Goal: Find specific page/section: Find specific page/section

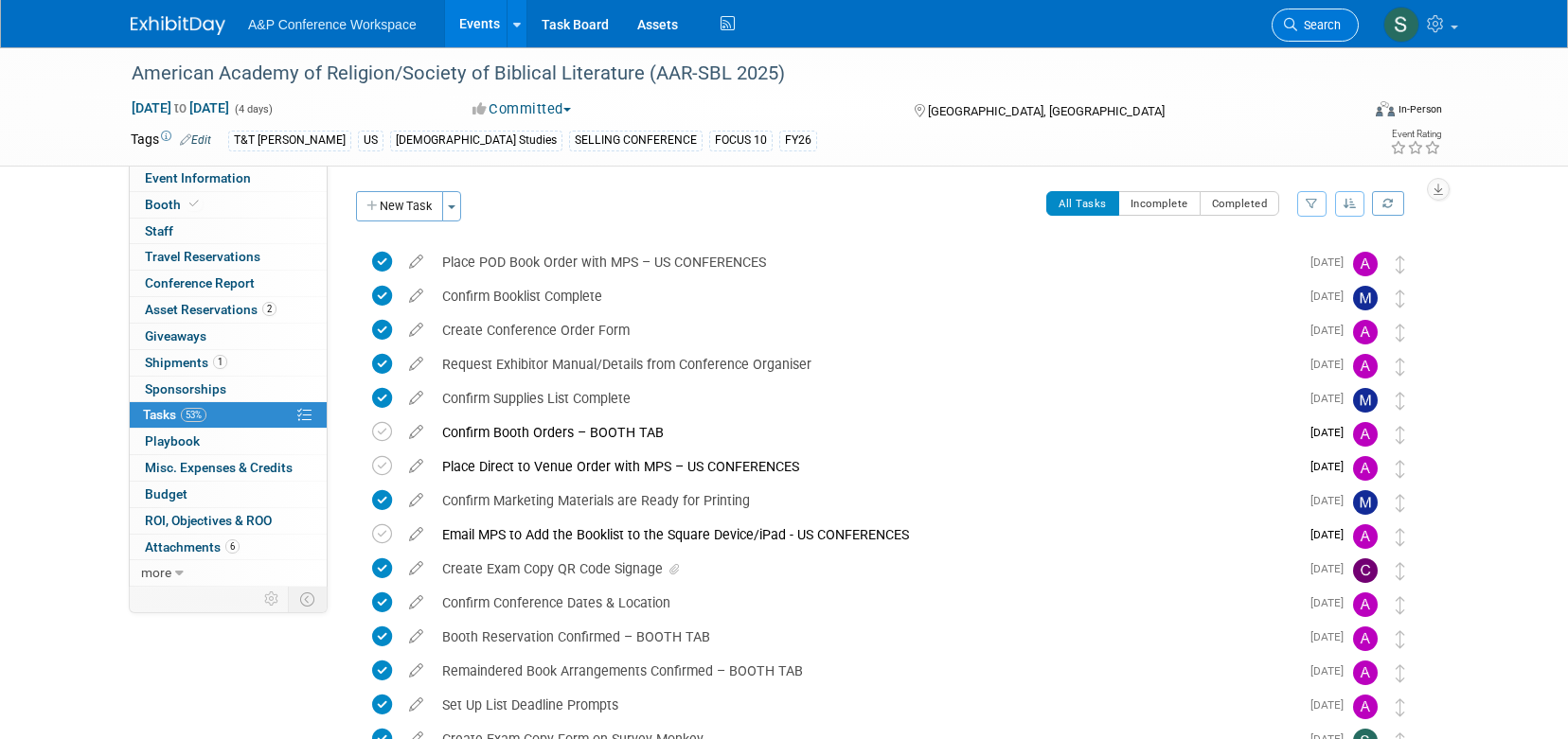
drag, startPoint x: 0, startPoint y: 0, endPoint x: 1321, endPoint y: 32, distance: 1321.4
click at [1321, 32] on span "Search" at bounding box center [1318, 25] width 43 height 14
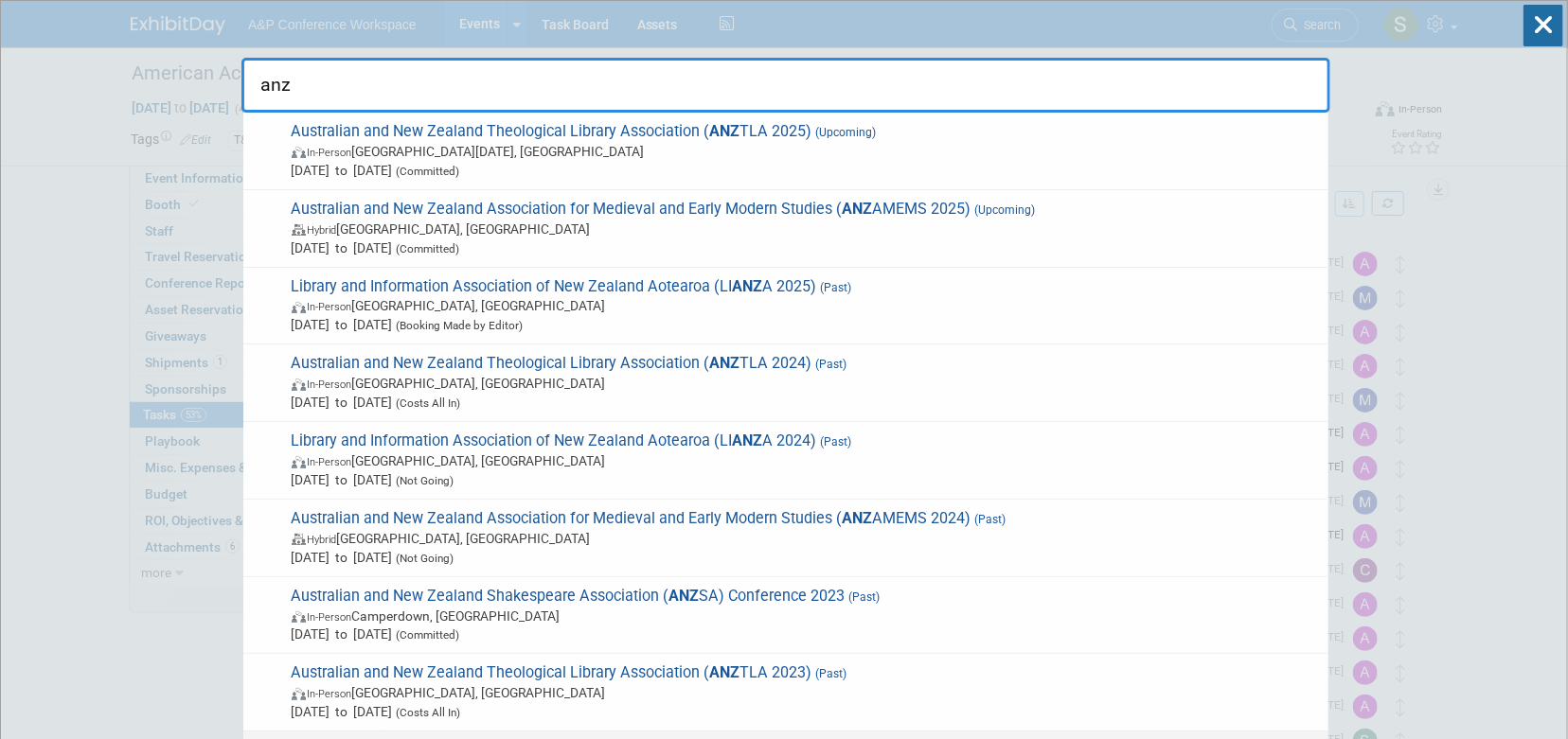
type input "anz"
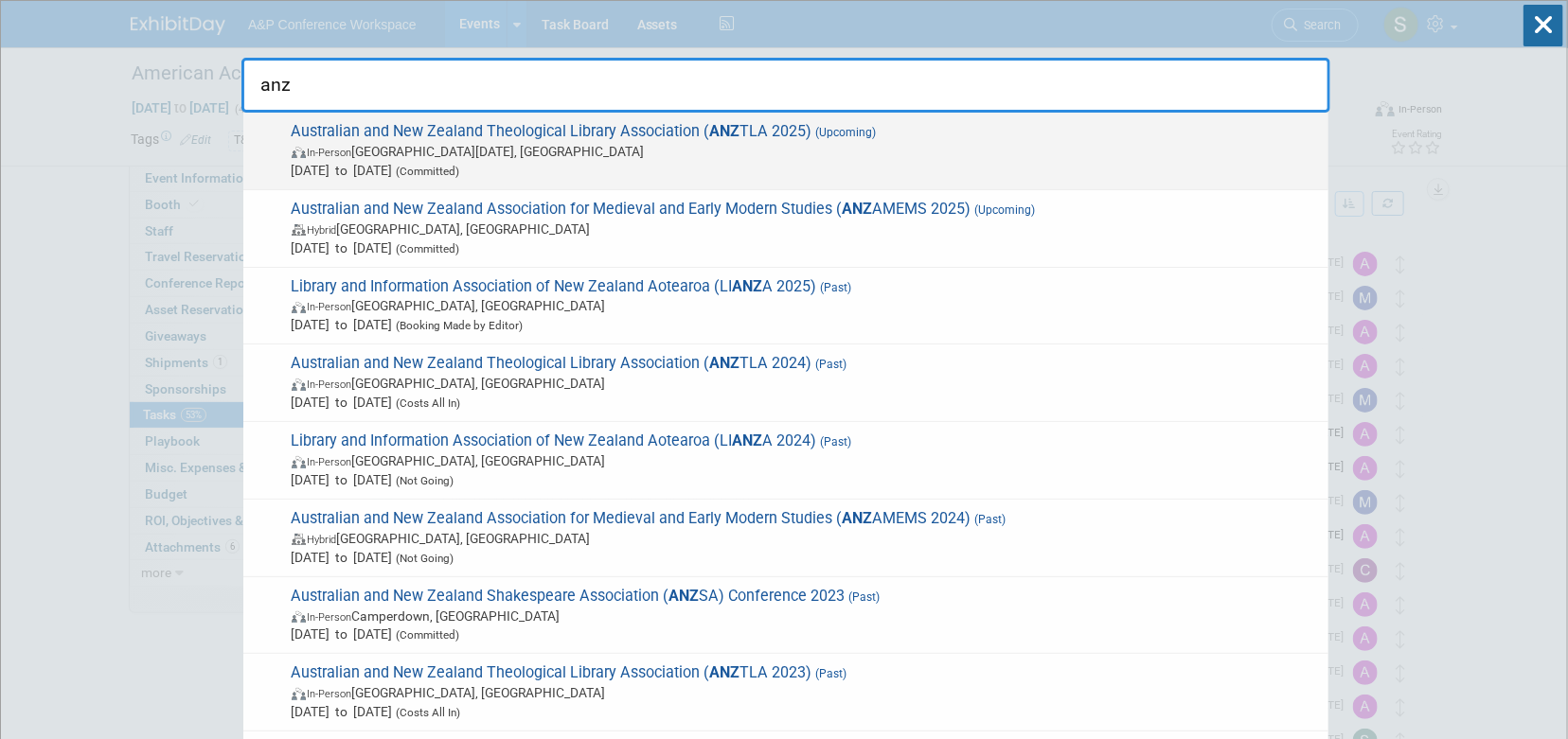
click at [579, 127] on span "Australian and New Zealand Theological Library Association ( ANZ TLA 2025) (Upc…" at bounding box center [803, 151] width 1033 height 57
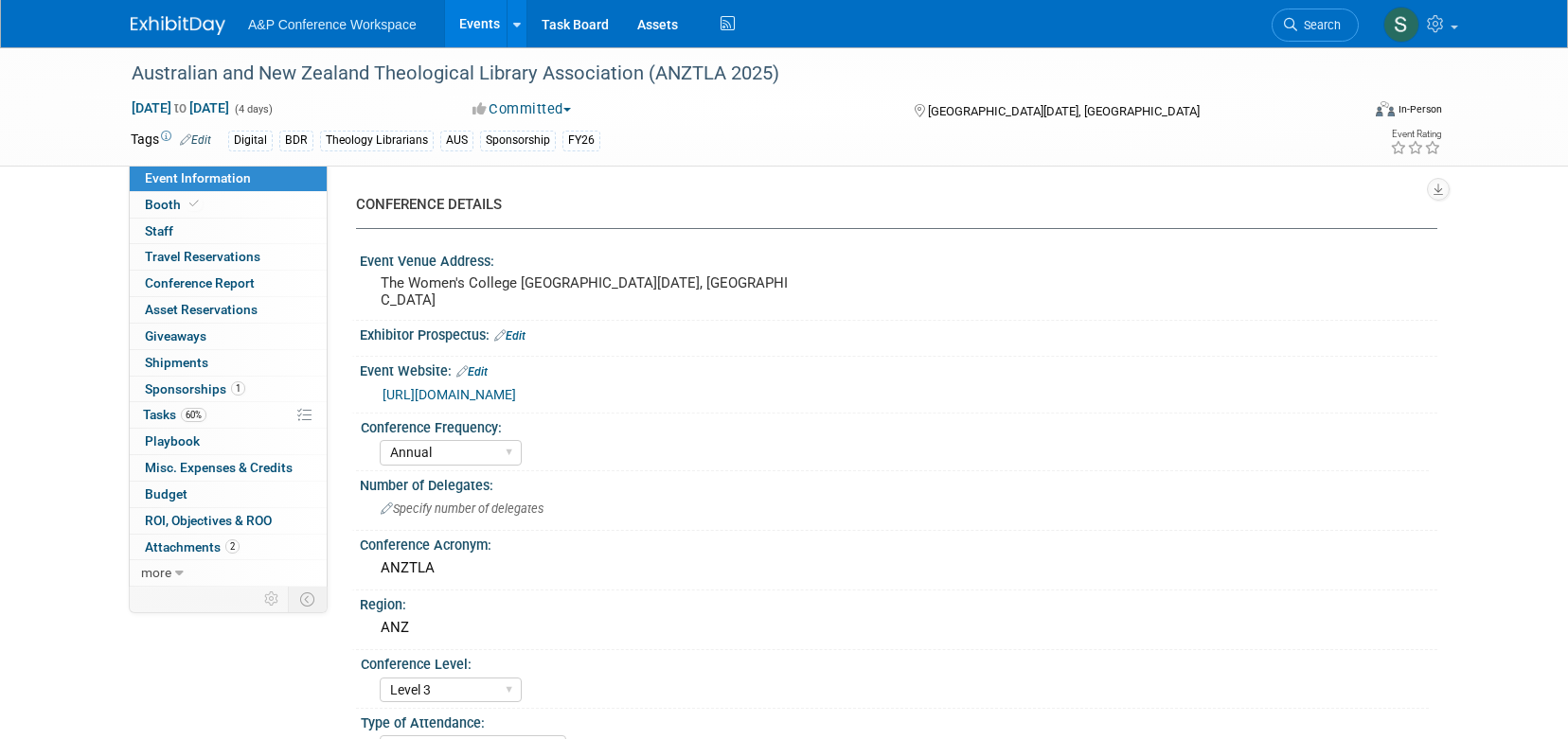
select select "Annual"
select select "Level 3"
select select "Sponsorship"
select select "Libraries"
select select "Bloomsbury Digital Resources"
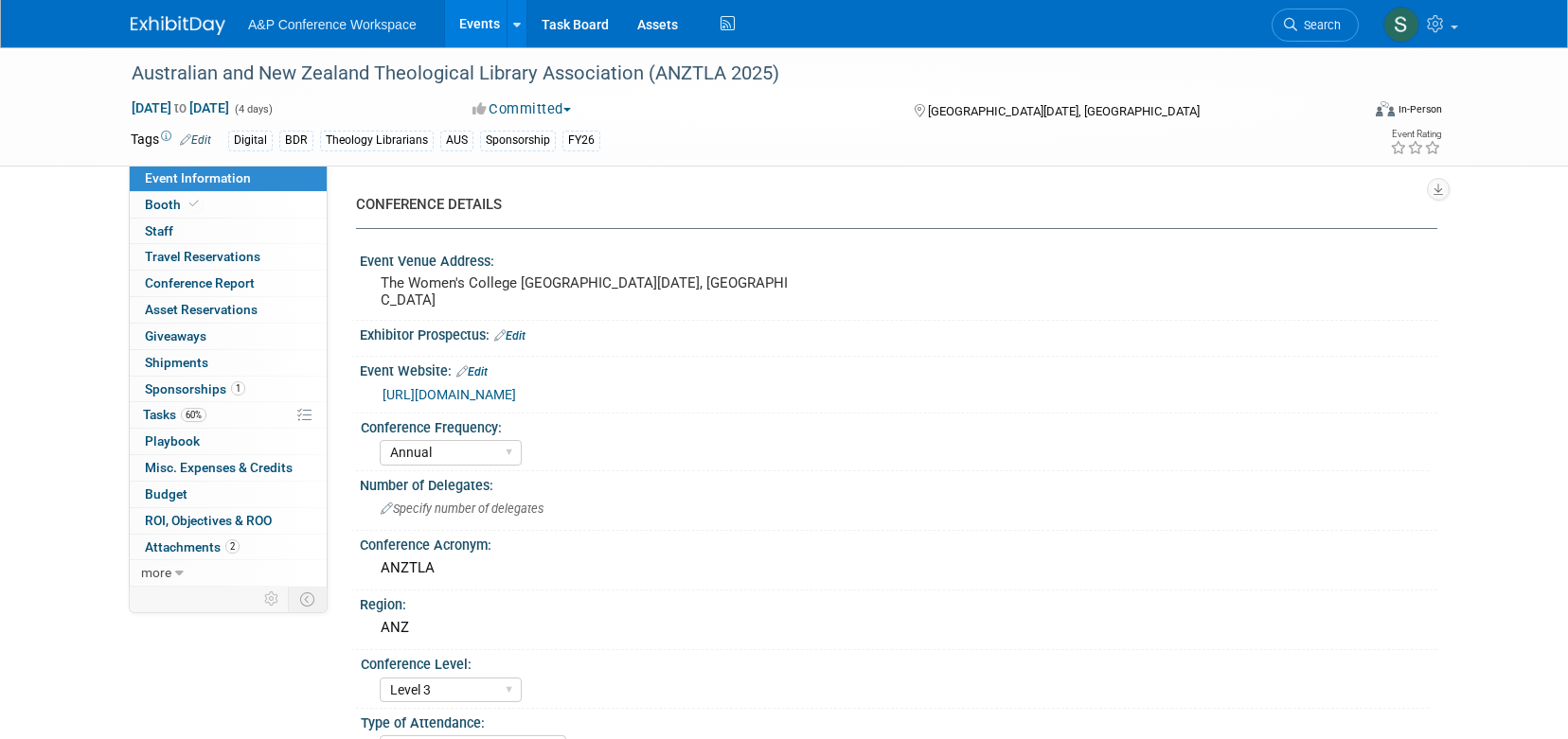
select select "[PERSON_NAME]"
select select "BDR Product Awareness and Trial Generation​"
drag, startPoint x: 376, startPoint y: 285, endPoint x: 679, endPoint y: 284, distance: 303.0
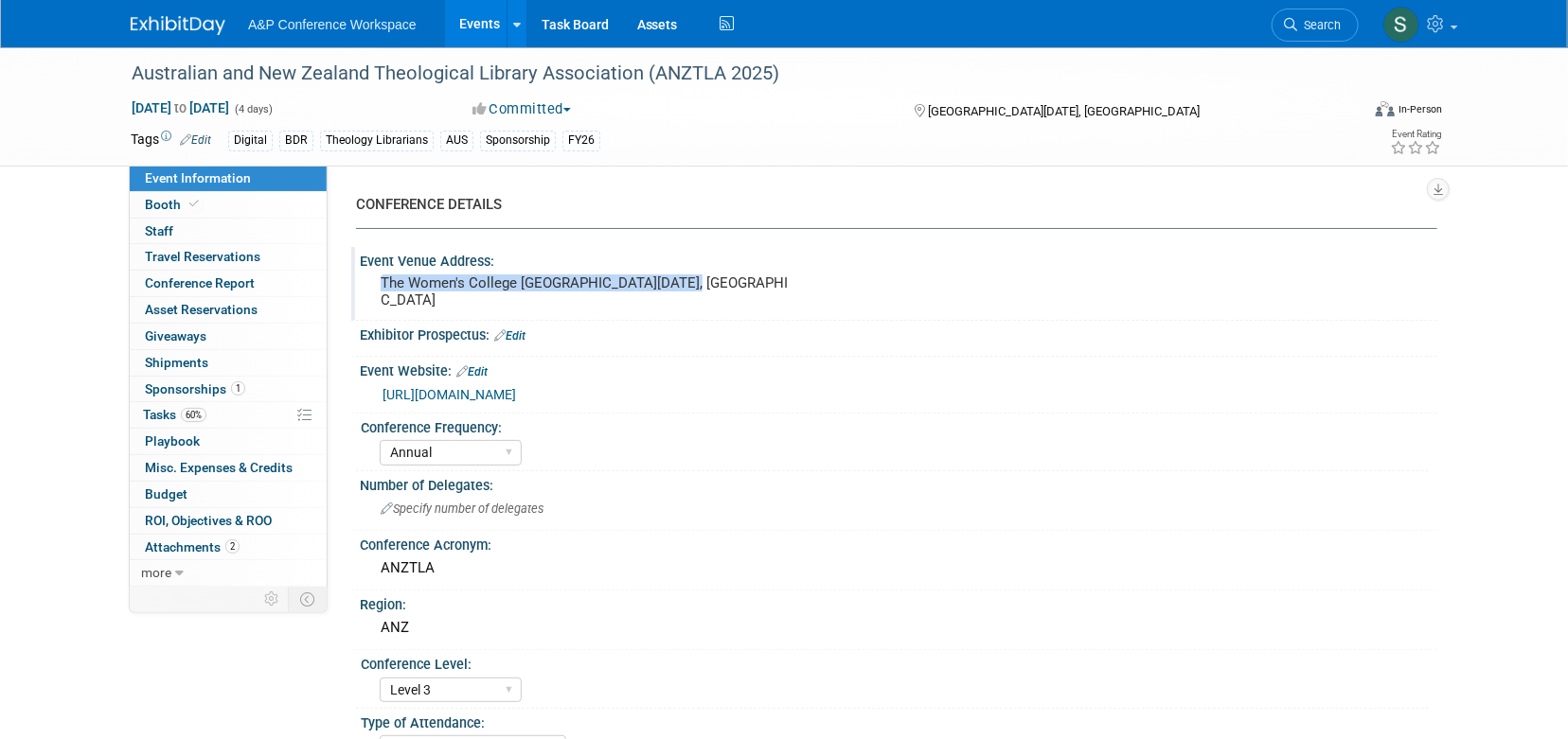
click at [679, 284] on div "The Women's College University of Queensland College Rd, St Lucia QLD 4067, Aus…" at bounding box center [583, 291] width 420 height 43
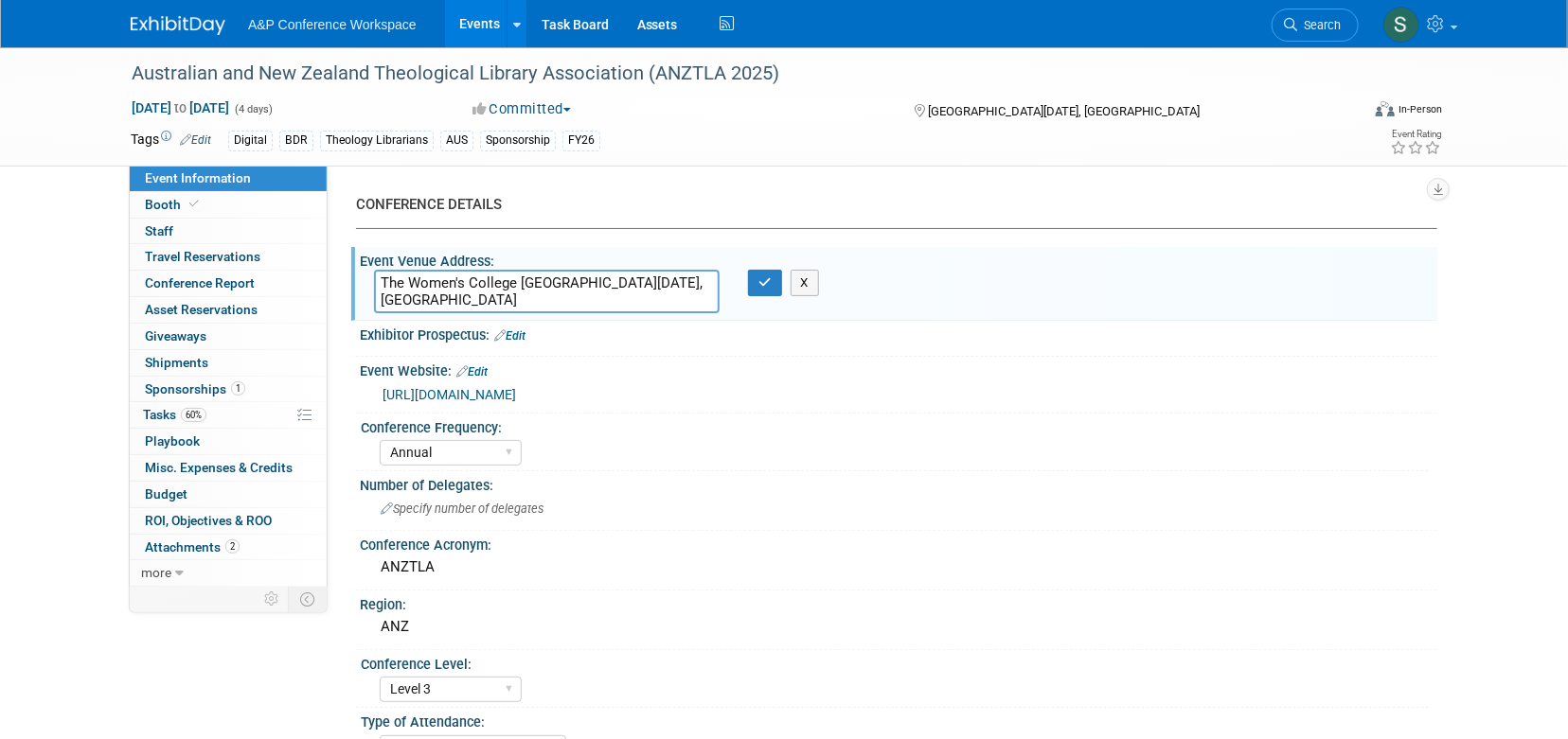
drag, startPoint x: 679, startPoint y: 284, endPoint x: 373, endPoint y: 273, distance: 306.2
click at [374, 273] on textarea "The Women's College University of Queensland College Rd, St Lucia QLD 4067, Aus…" at bounding box center [546, 291] width 346 height 43
